Goal: Information Seeking & Learning: Learn about a topic

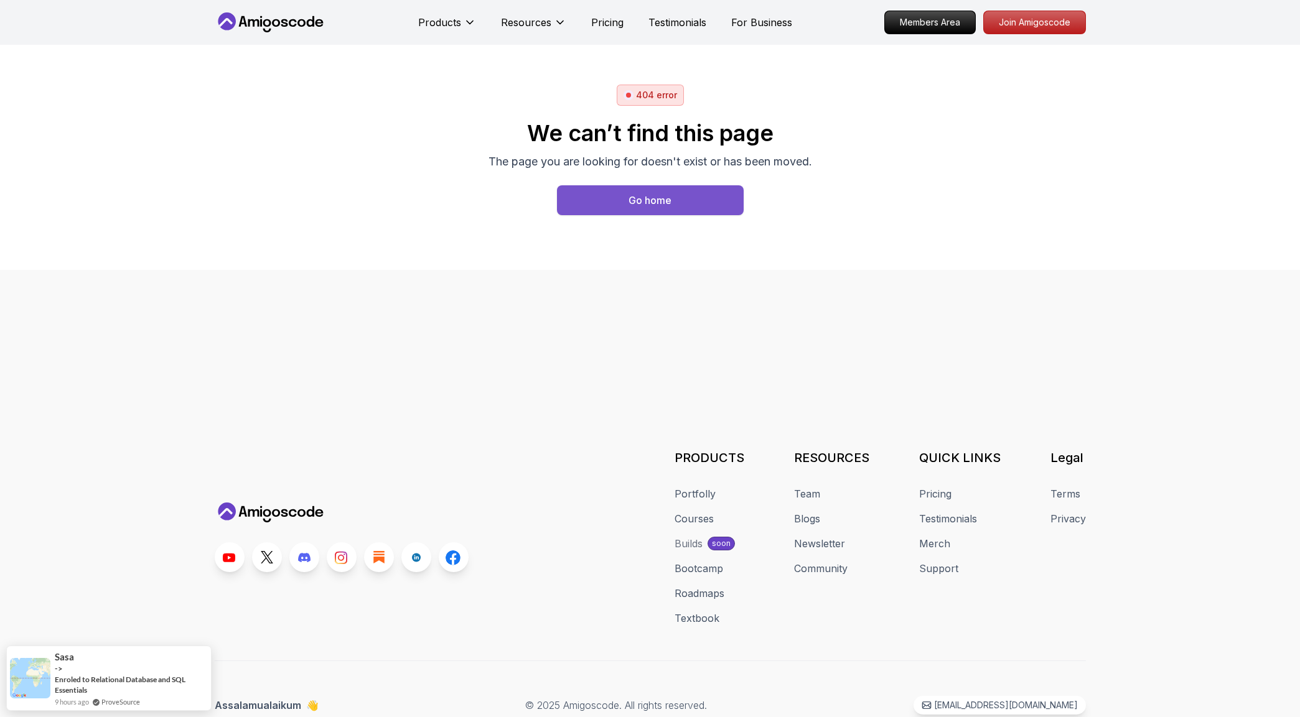
click at [640, 200] on div "Go home" at bounding box center [649, 200] width 43 height 15
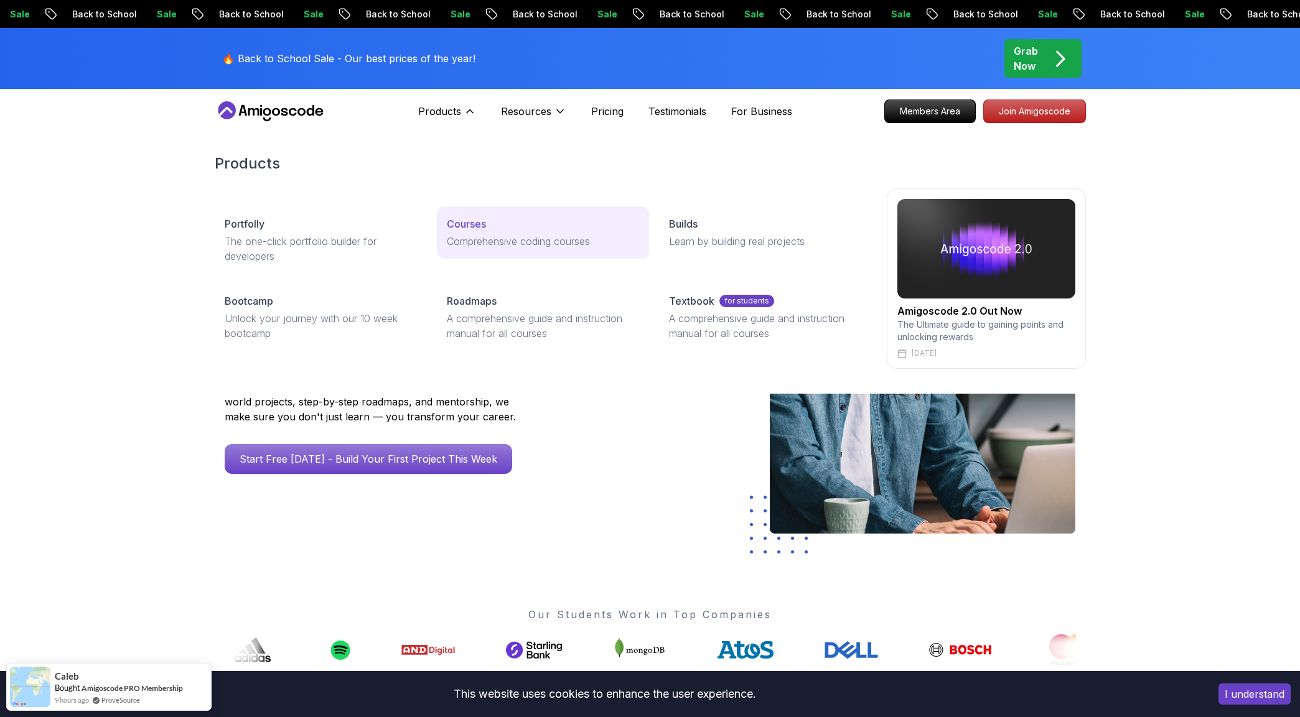
click at [472, 235] on p "Comprehensive coding courses" at bounding box center [543, 241] width 192 height 15
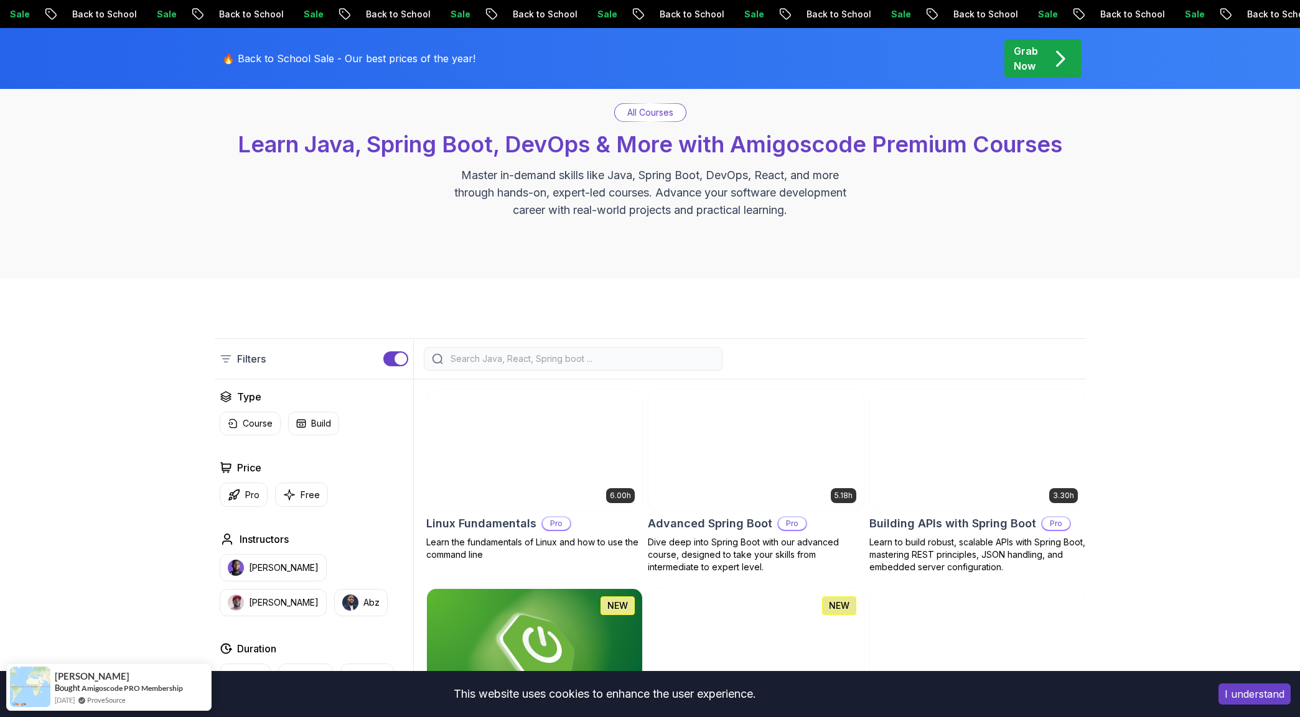
scroll to position [192, 0]
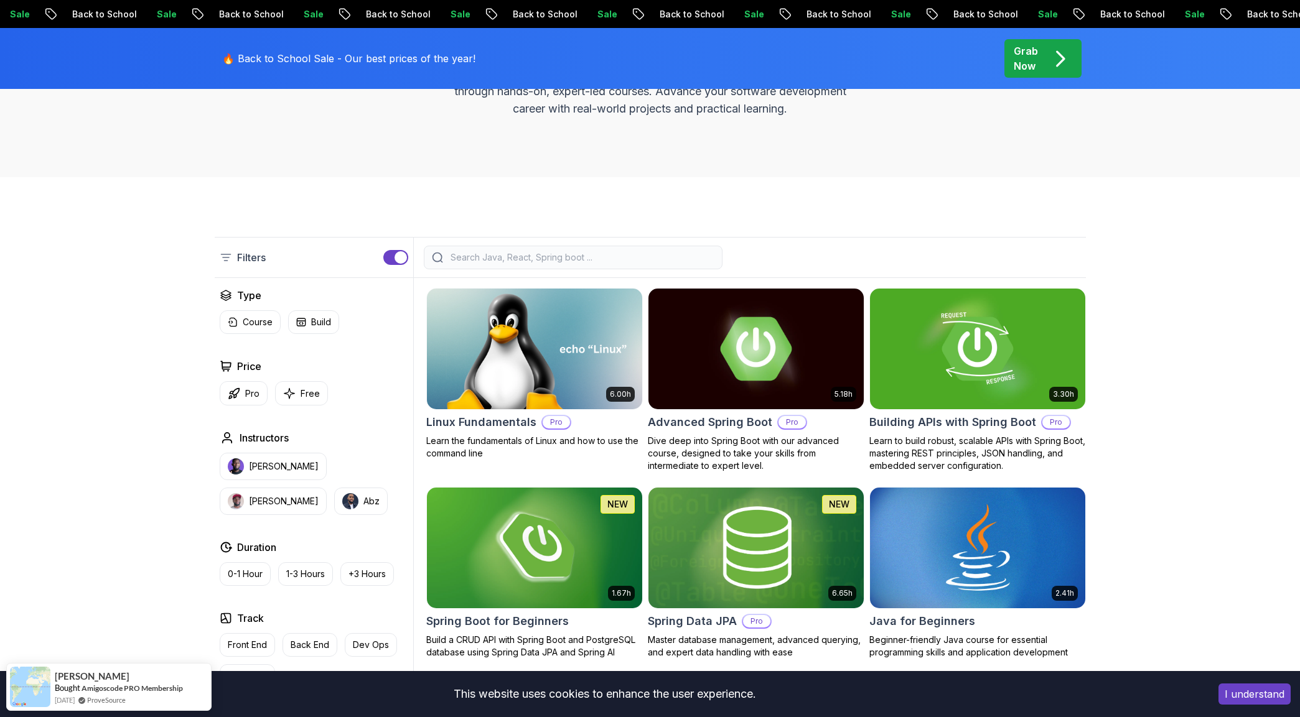
click at [542, 258] on input "search" at bounding box center [581, 257] width 266 height 12
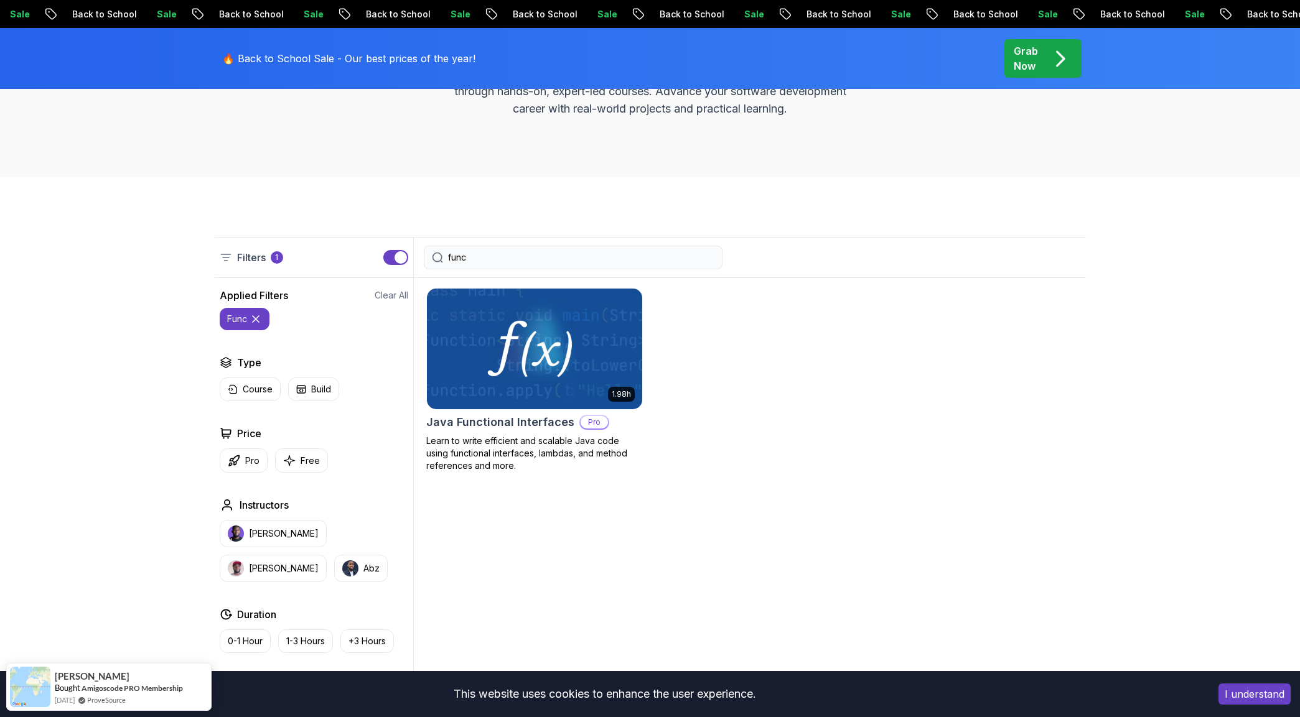
type input "func"
click at [529, 347] on img at bounding box center [534, 349] width 226 height 126
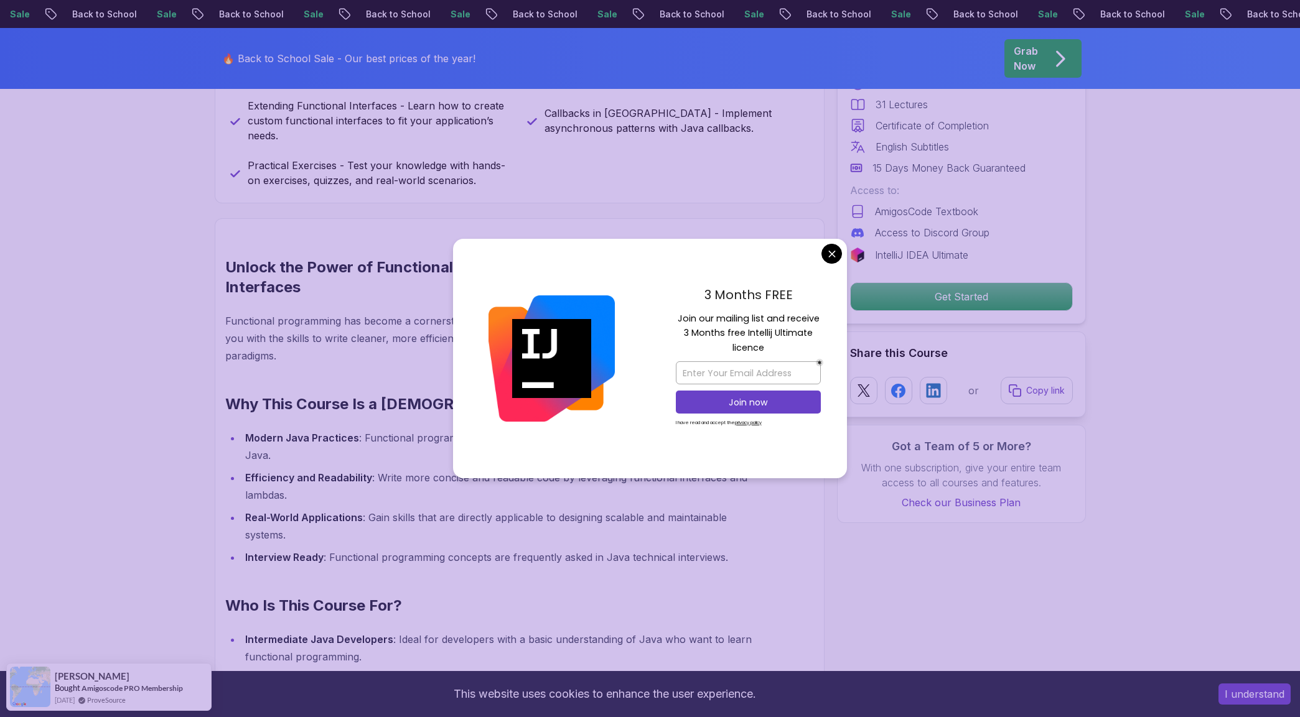
scroll to position [324, 0]
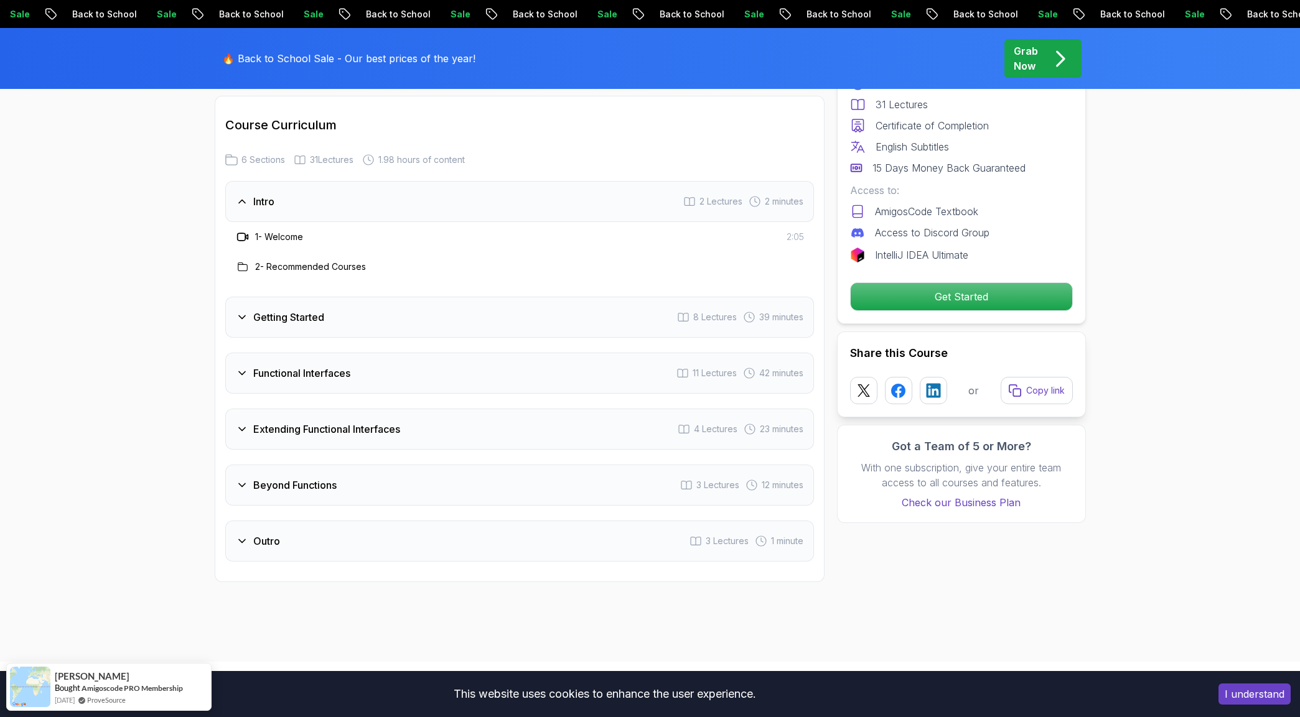
scroll to position [1688, 0]
click at [329, 361] on div "Functional Interfaces 11 Lectures 42 minutes" at bounding box center [519, 370] width 589 height 41
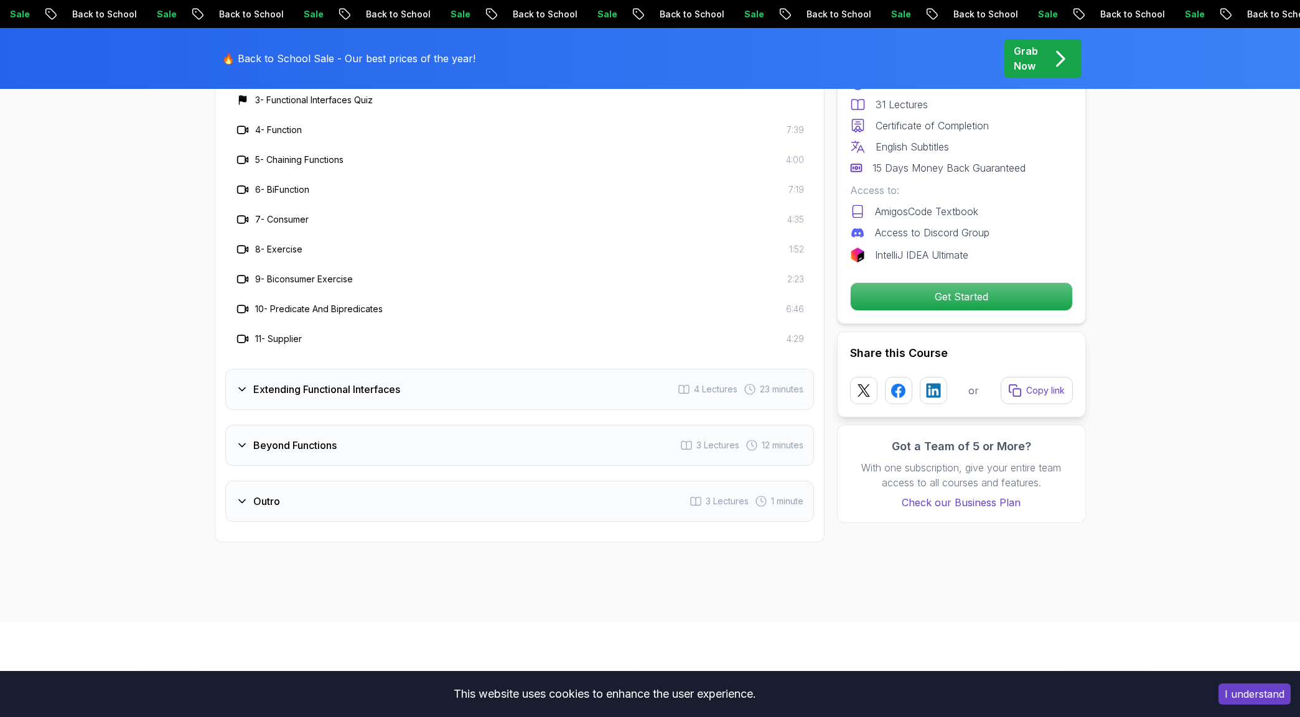
scroll to position [2060, 0]
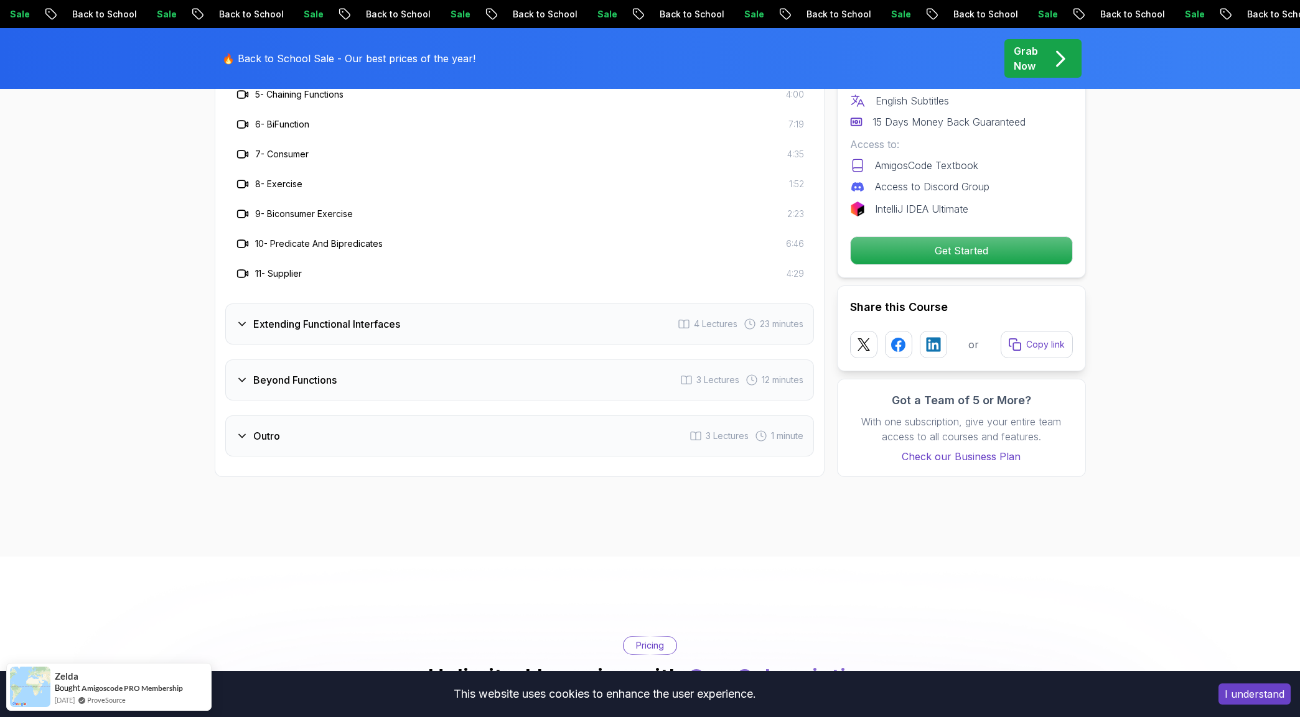
click at [340, 343] on div "Extending Functional Interfaces 4 Lectures 23 minutes" at bounding box center [519, 324] width 589 height 41
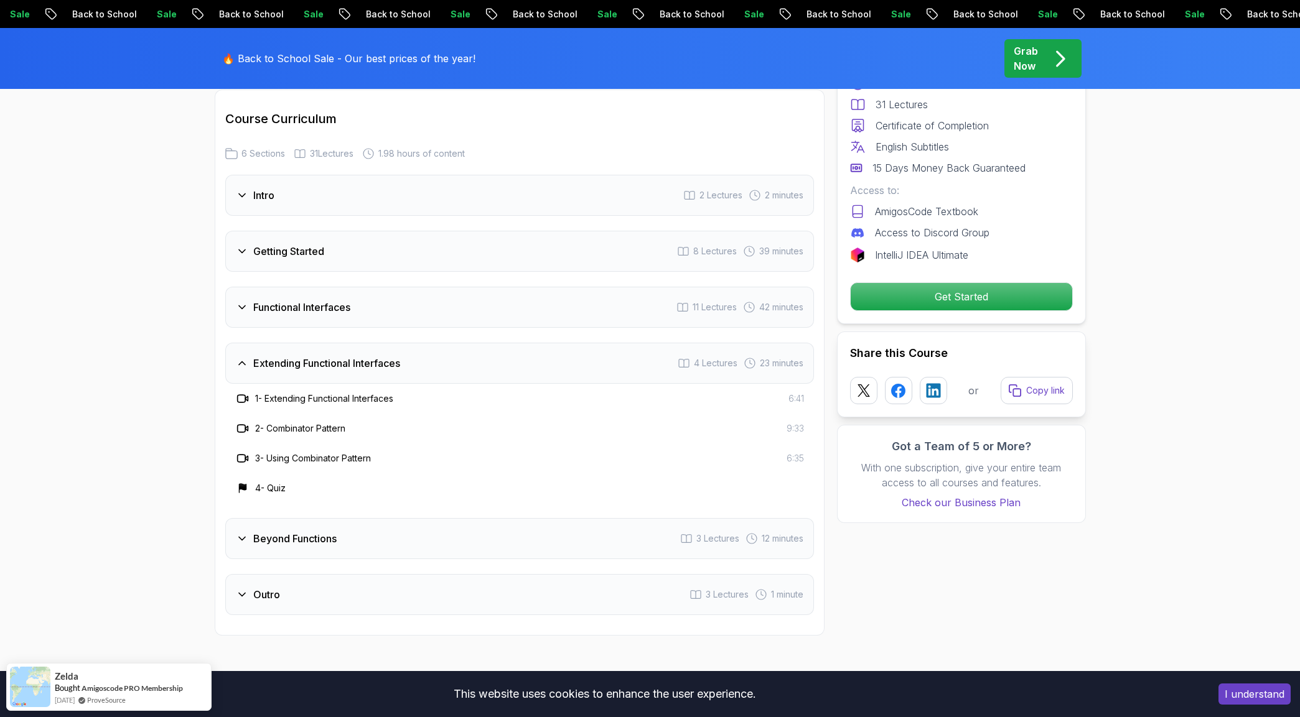
scroll to position [1645, 0]
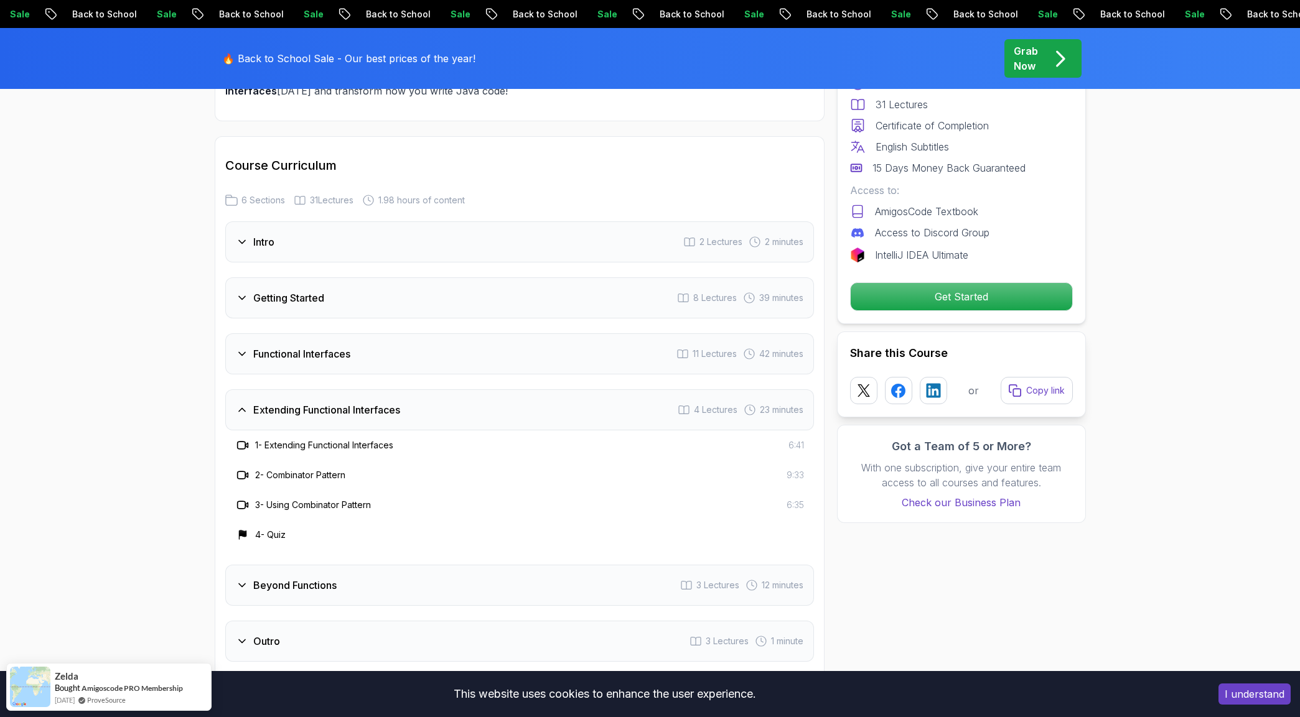
click at [300, 310] on div "Getting Started 8 Lectures 39 minutes" at bounding box center [519, 297] width 589 height 41
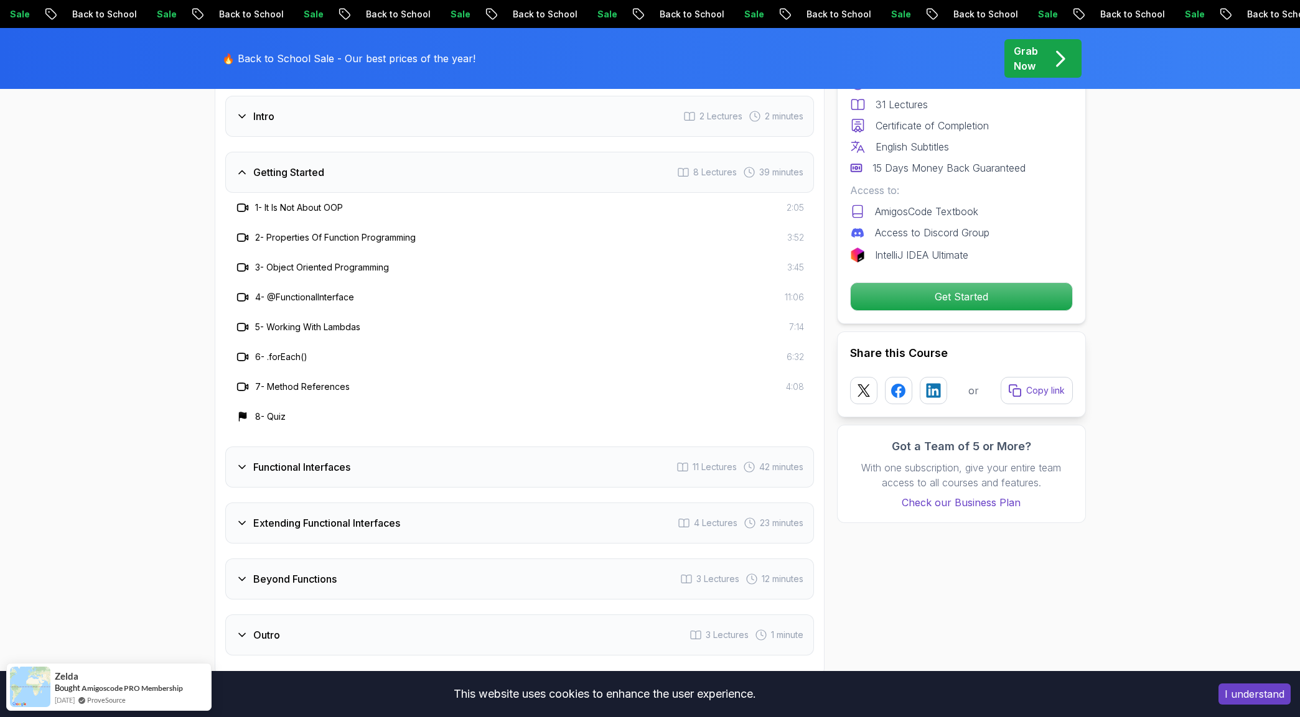
scroll to position [1778, 0]
